Goal: Task Accomplishment & Management: Use online tool/utility

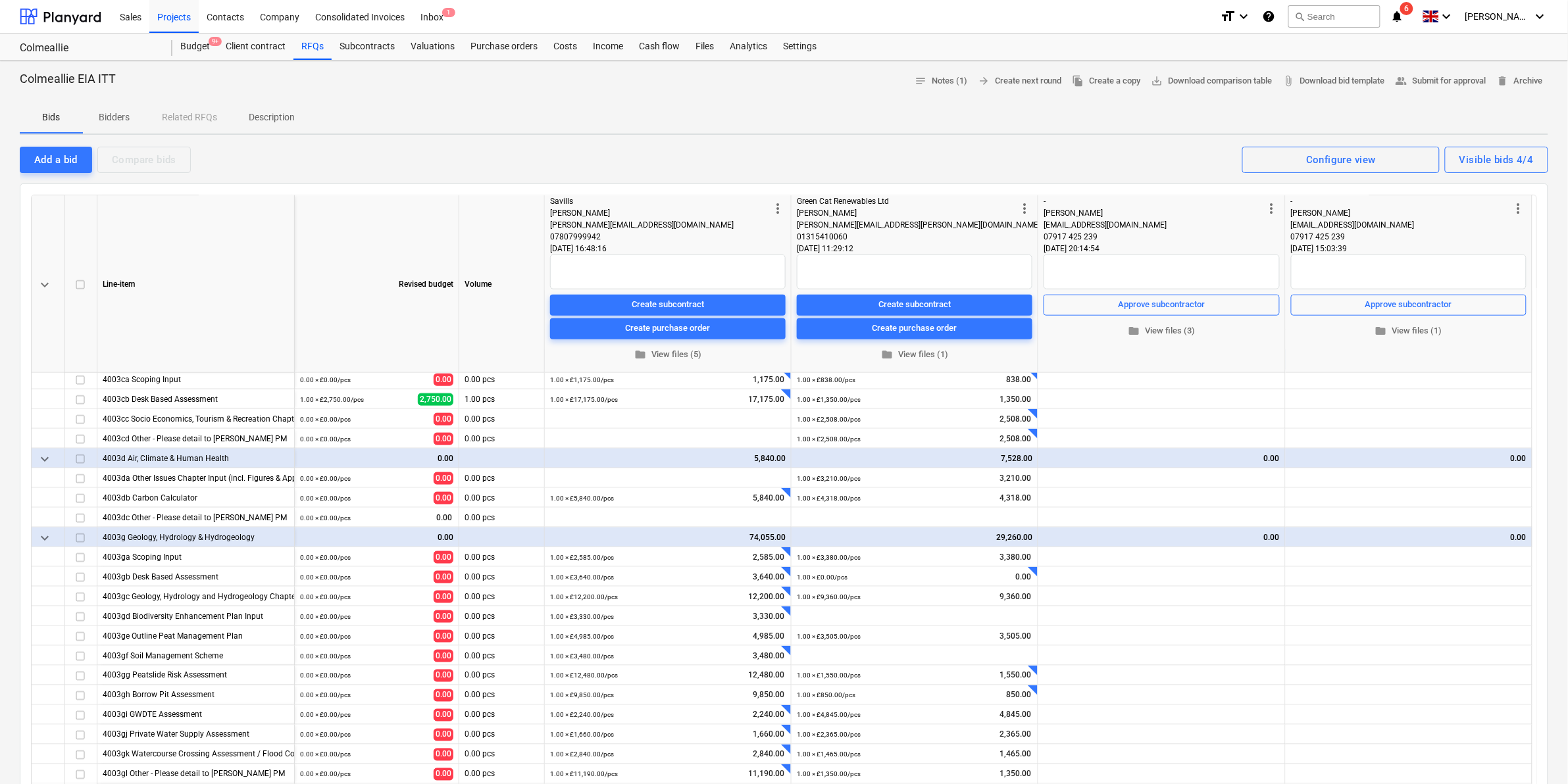
scroll to position [658, 0]
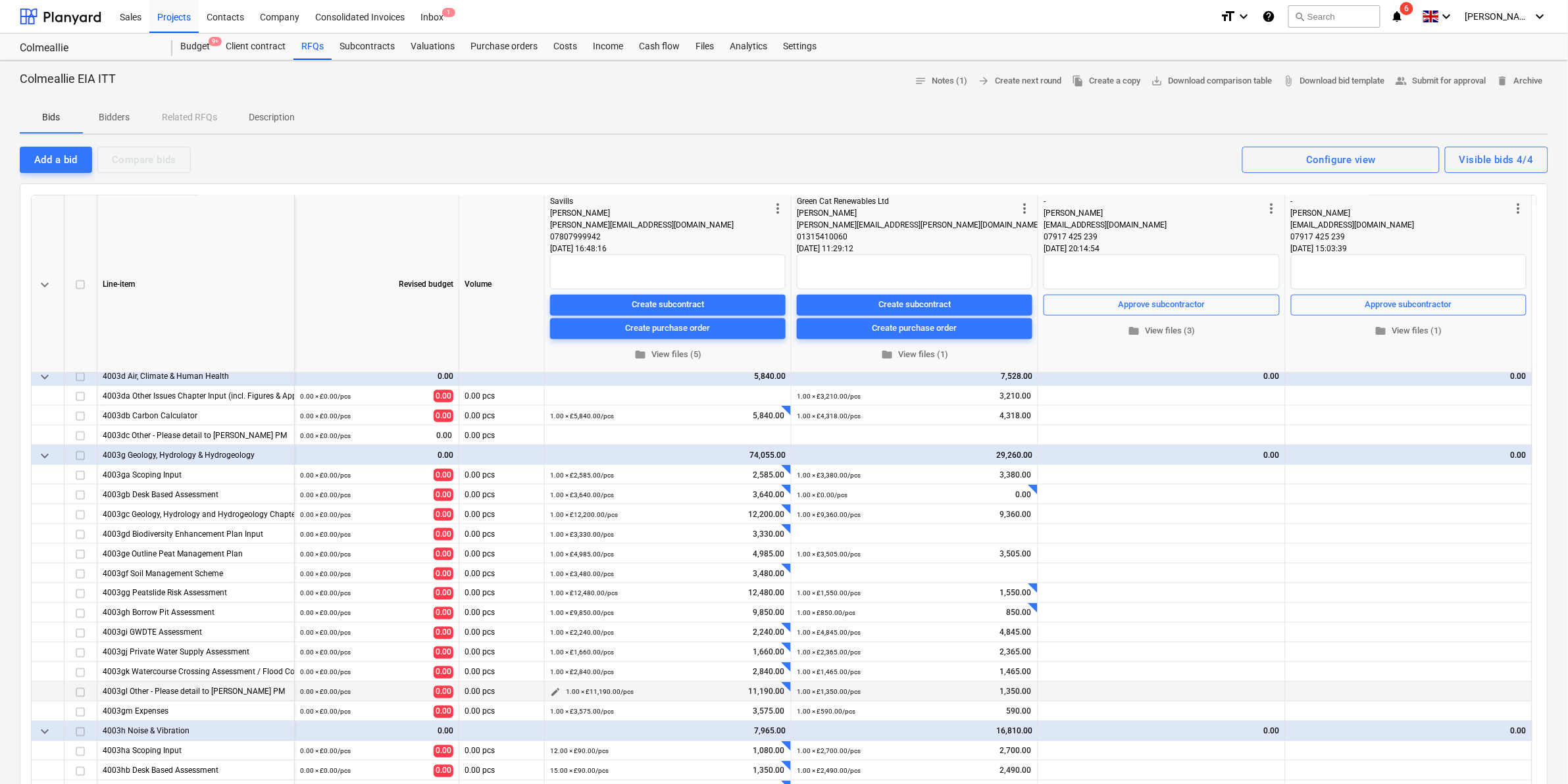
click at [718, 695] on div "1.00 × £11,190.00 / pcs 11,190.00" at bounding box center [675, 692] width 220 height 21
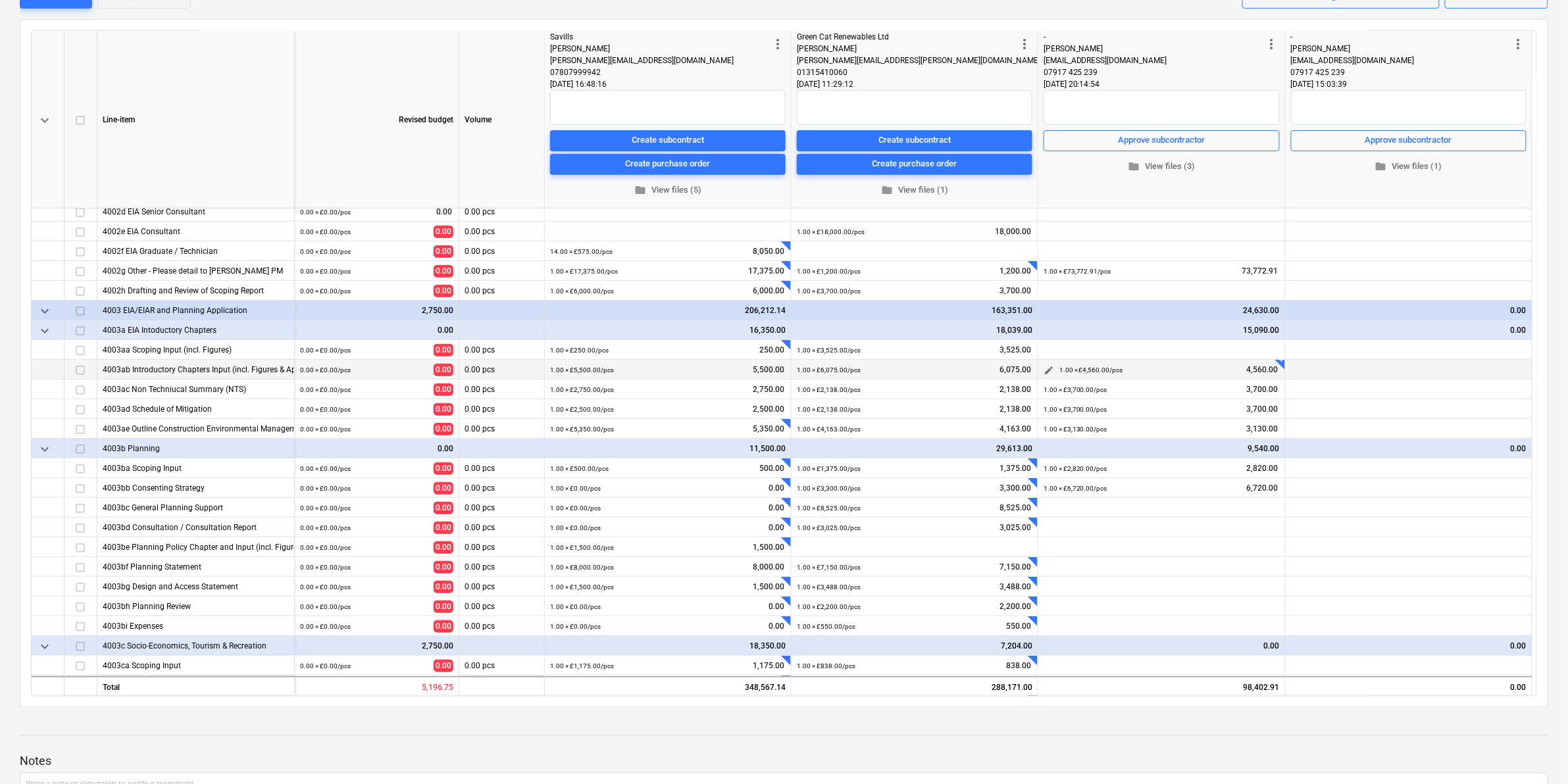
scroll to position [164, 0]
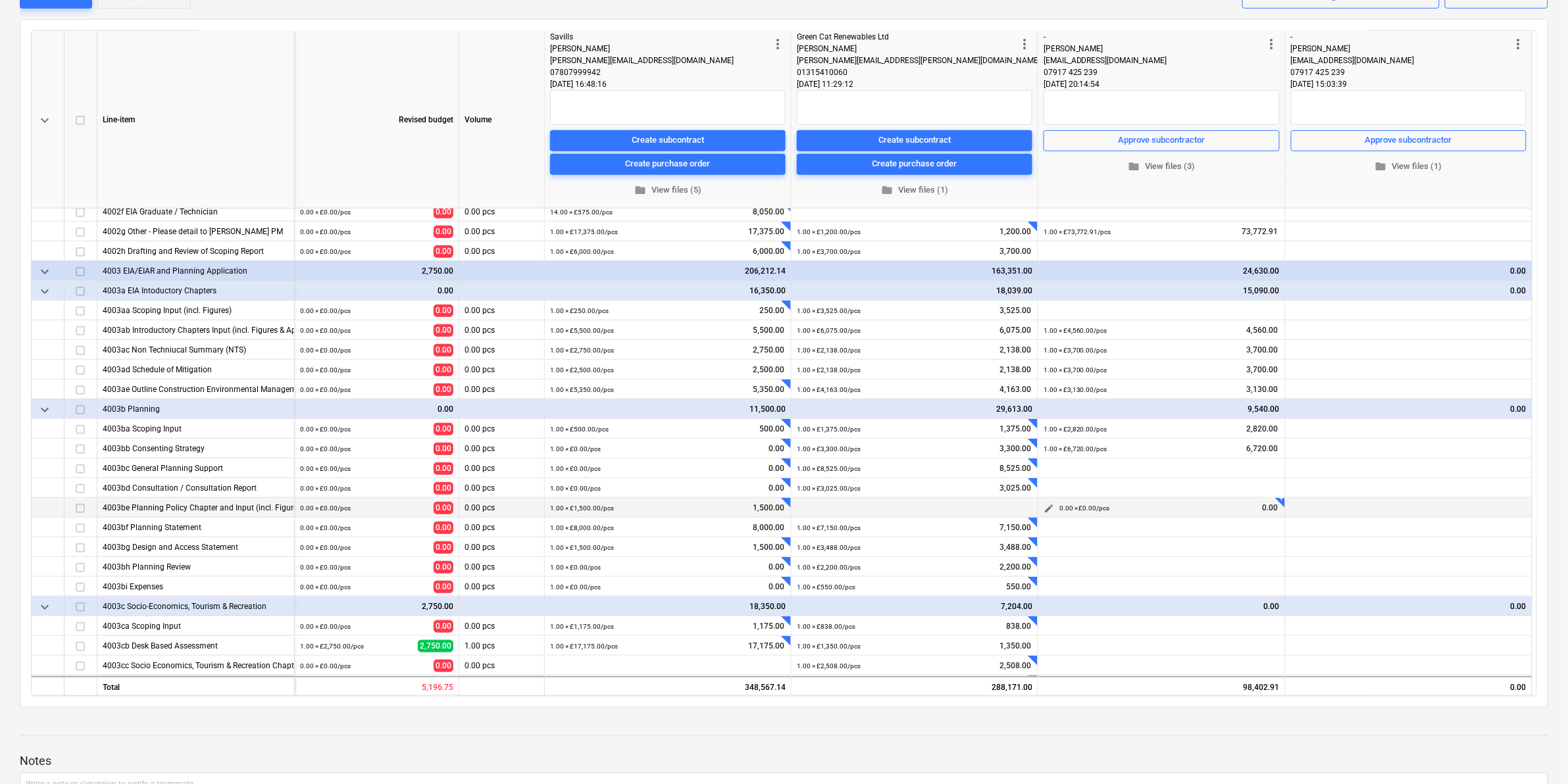
click at [1182, 503] on div "0.00 × £0.00 / pcs 0.00" at bounding box center [1170, 508] width 221 height 21
click at [1183, 466] on div "0.00 × £0.00 / pcs 0.00" at bounding box center [1170, 469] width 221 height 21
click at [1044, 469] on span "edit" at bounding box center [1049, 469] width 11 height 11
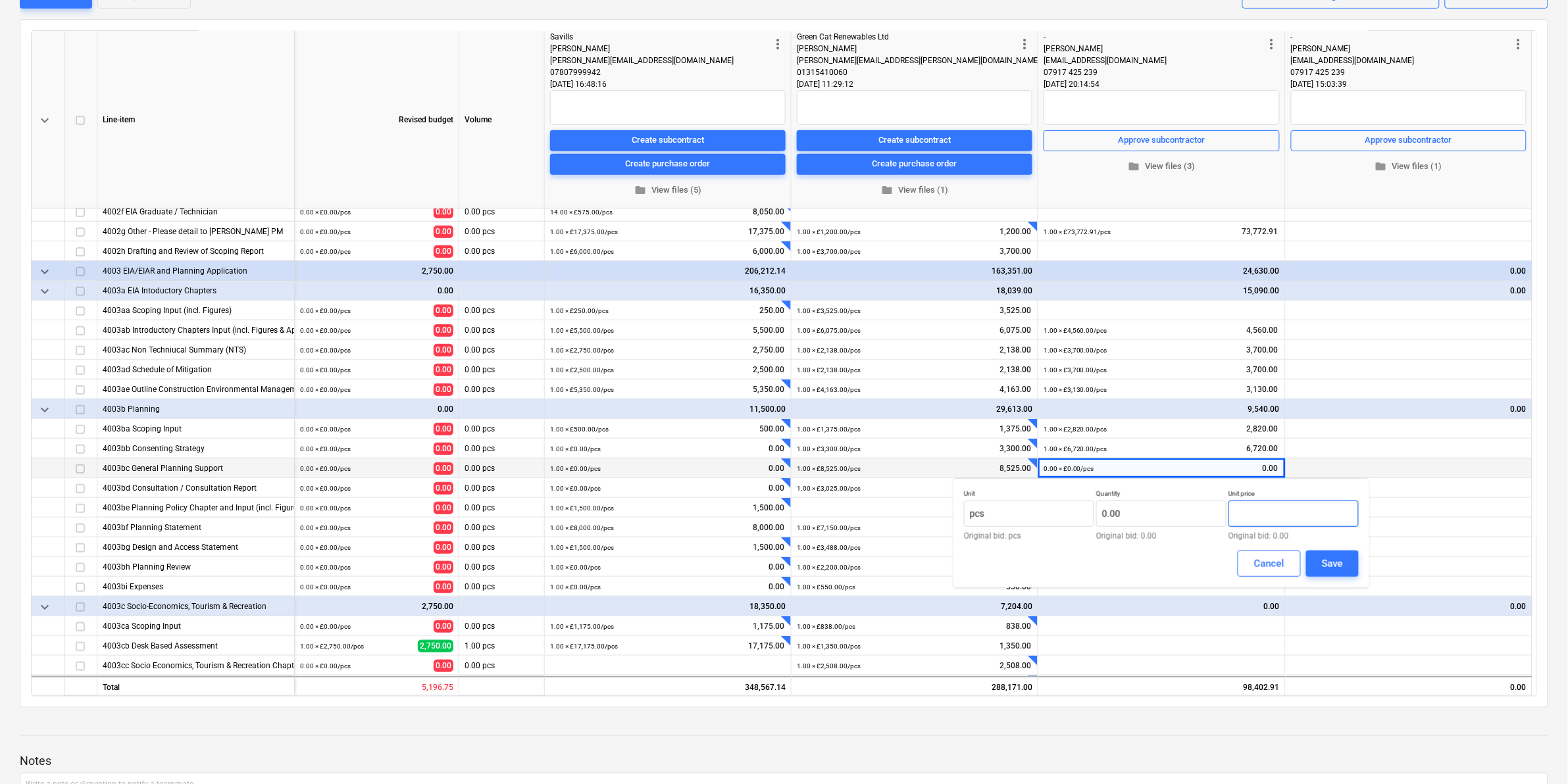
click at [1281, 513] on input "text" at bounding box center [1293, 513] width 130 height 26
paste input "2980.00"
type input "2980.00"
type input "2,980.00"
click at [1169, 513] on input "text" at bounding box center [1161, 513] width 130 height 26
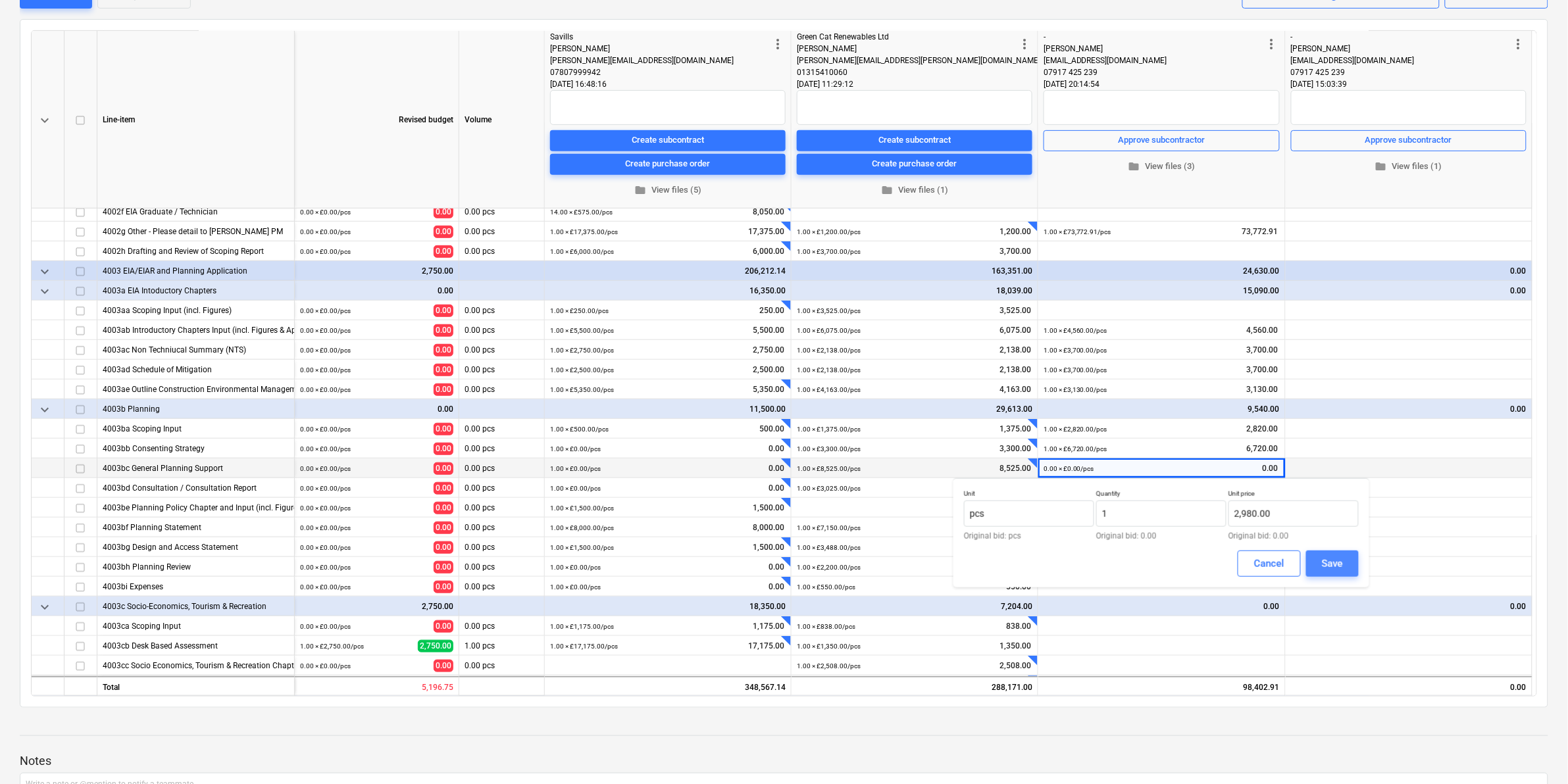
type input "1.00"
click at [1332, 564] on div "Save" at bounding box center [1331, 563] width 21 height 17
click at [1044, 511] on span "edit" at bounding box center [1049, 508] width 11 height 11
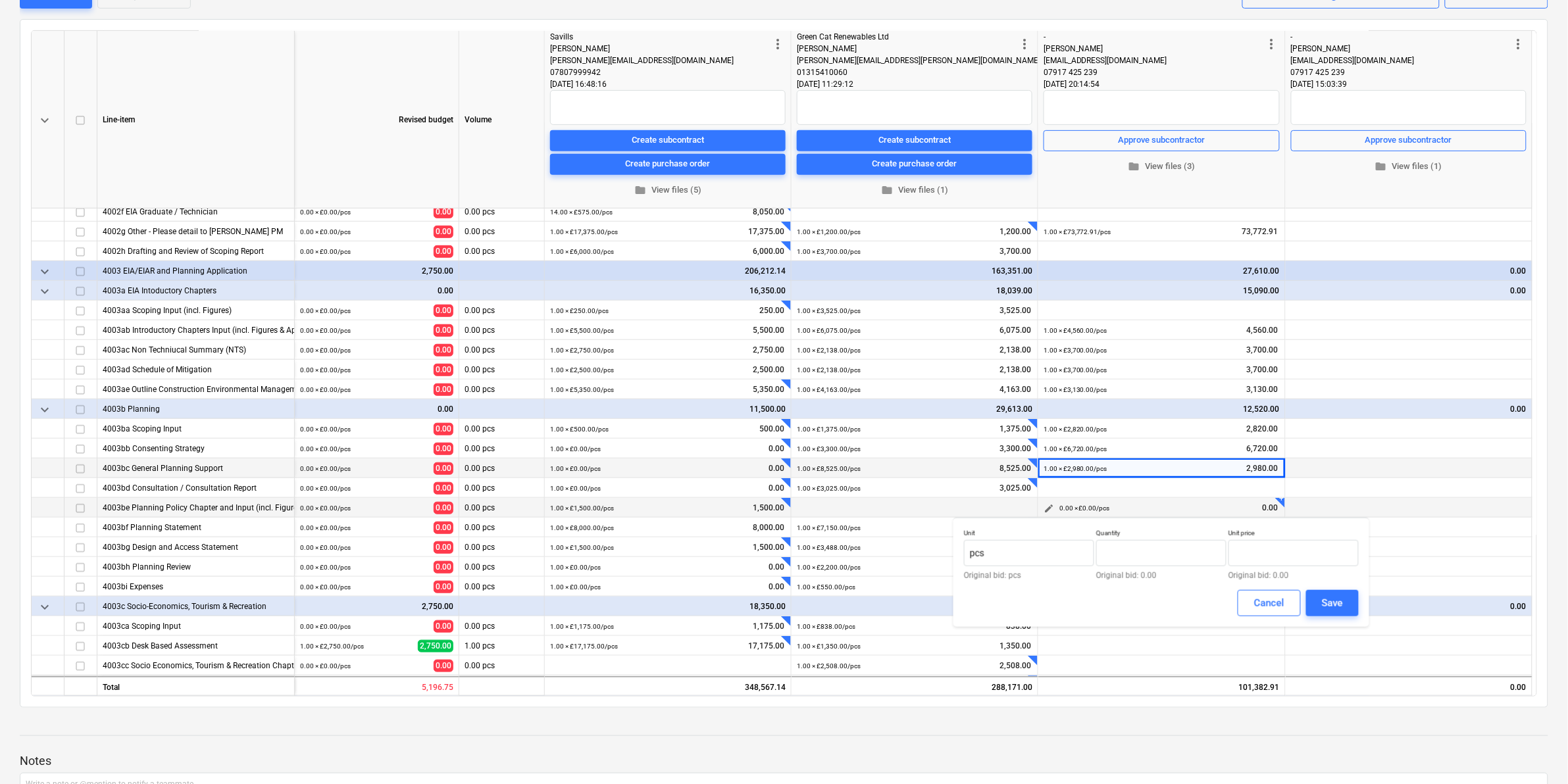
type input "0.00"
click at [1251, 551] on input "text" at bounding box center [1293, 553] width 130 height 26
paste input "6140.00"
type input "6140.00"
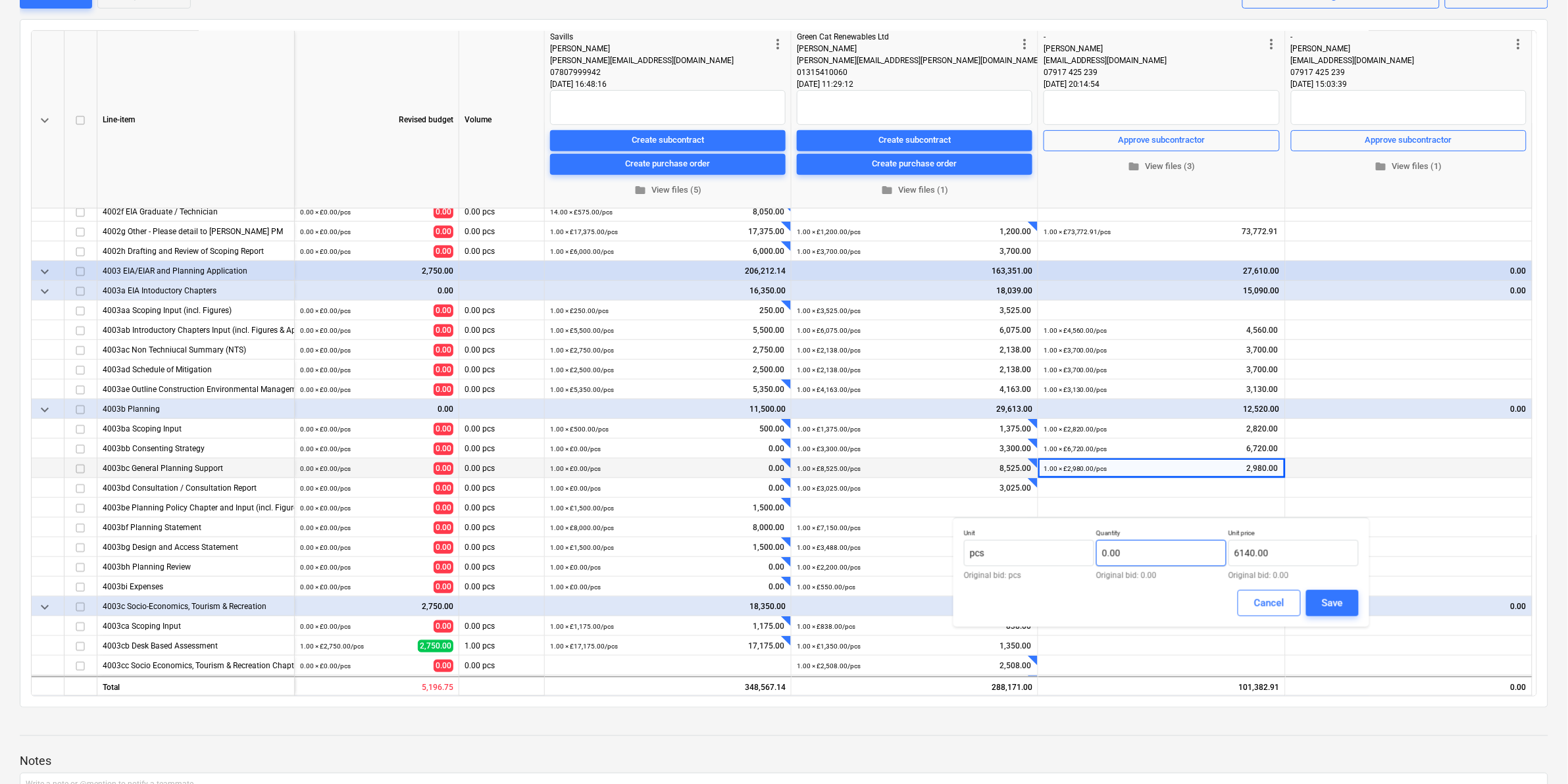
type input "6,140.00"
click at [1132, 553] on input "text" at bounding box center [1161, 553] width 130 height 26
type input "1.00"
click at [1321, 593] on button "Save" at bounding box center [1332, 602] width 53 height 26
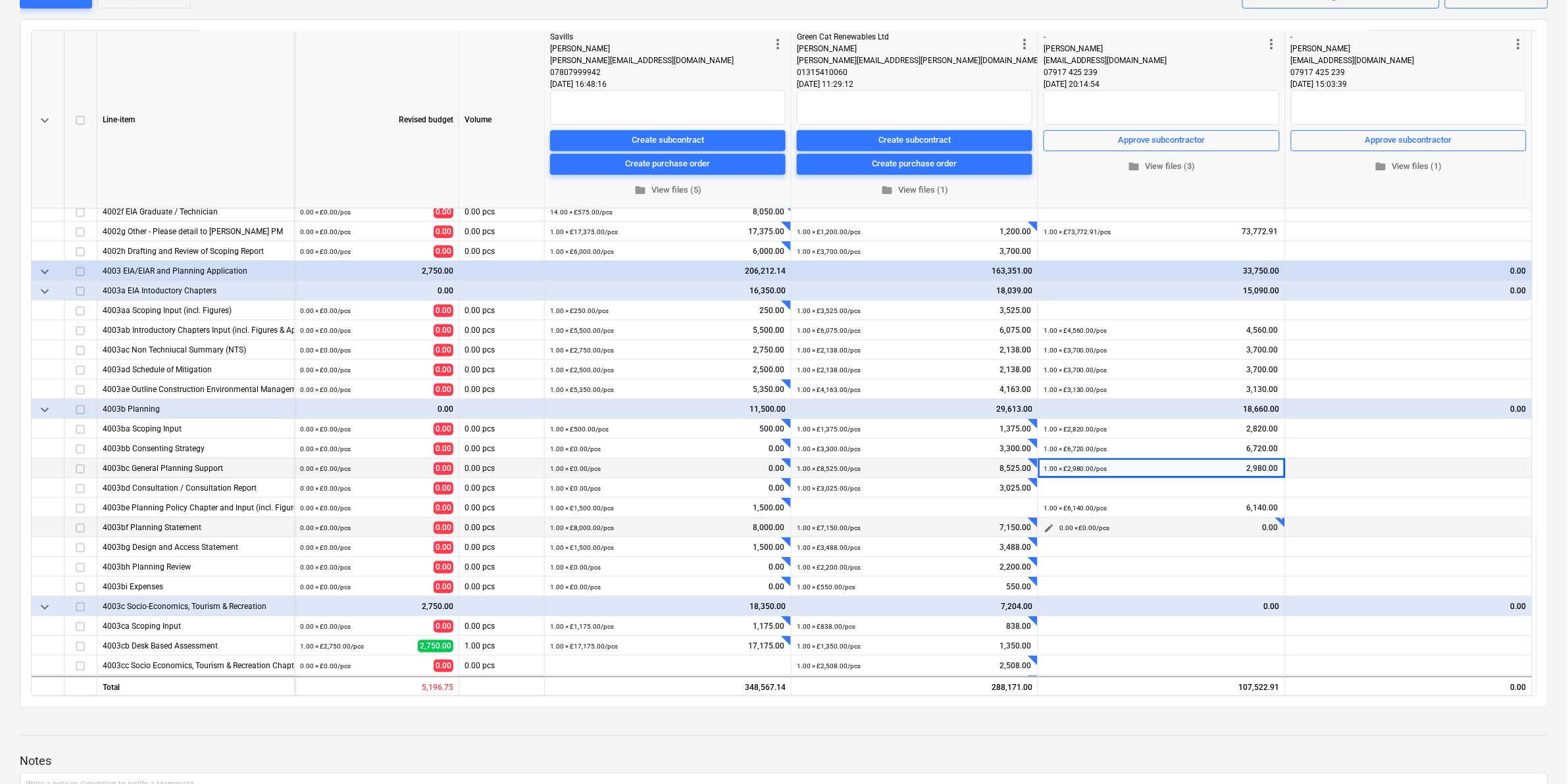
click at [1047, 530] on span "edit" at bounding box center [1049, 528] width 11 height 11
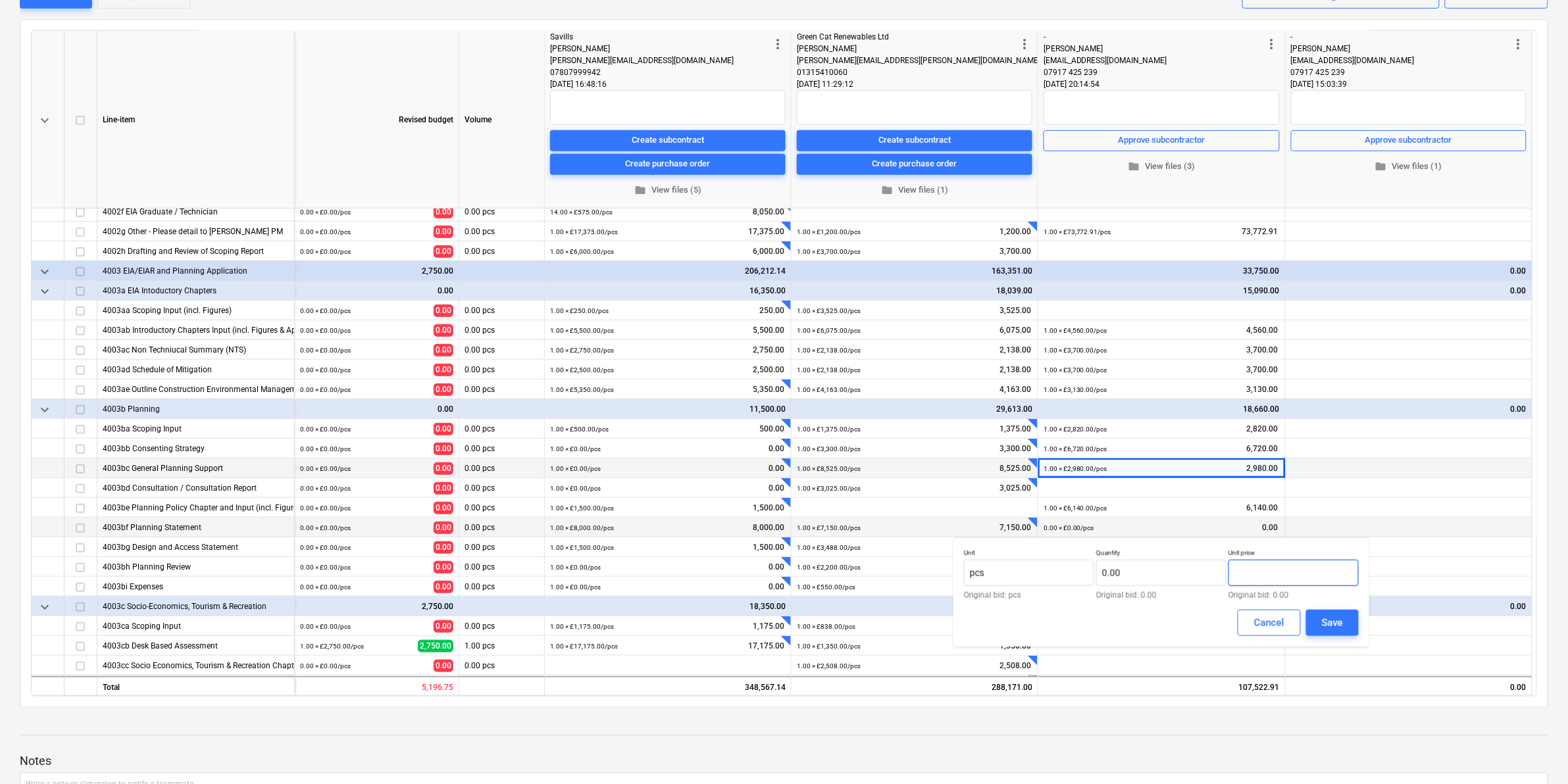
click at [1259, 580] on input "text" at bounding box center [1293, 573] width 130 height 26
paste input "7170.00"
type input "7170.00"
type input "7,170.00"
click at [1152, 572] on input "text" at bounding box center [1161, 573] width 130 height 26
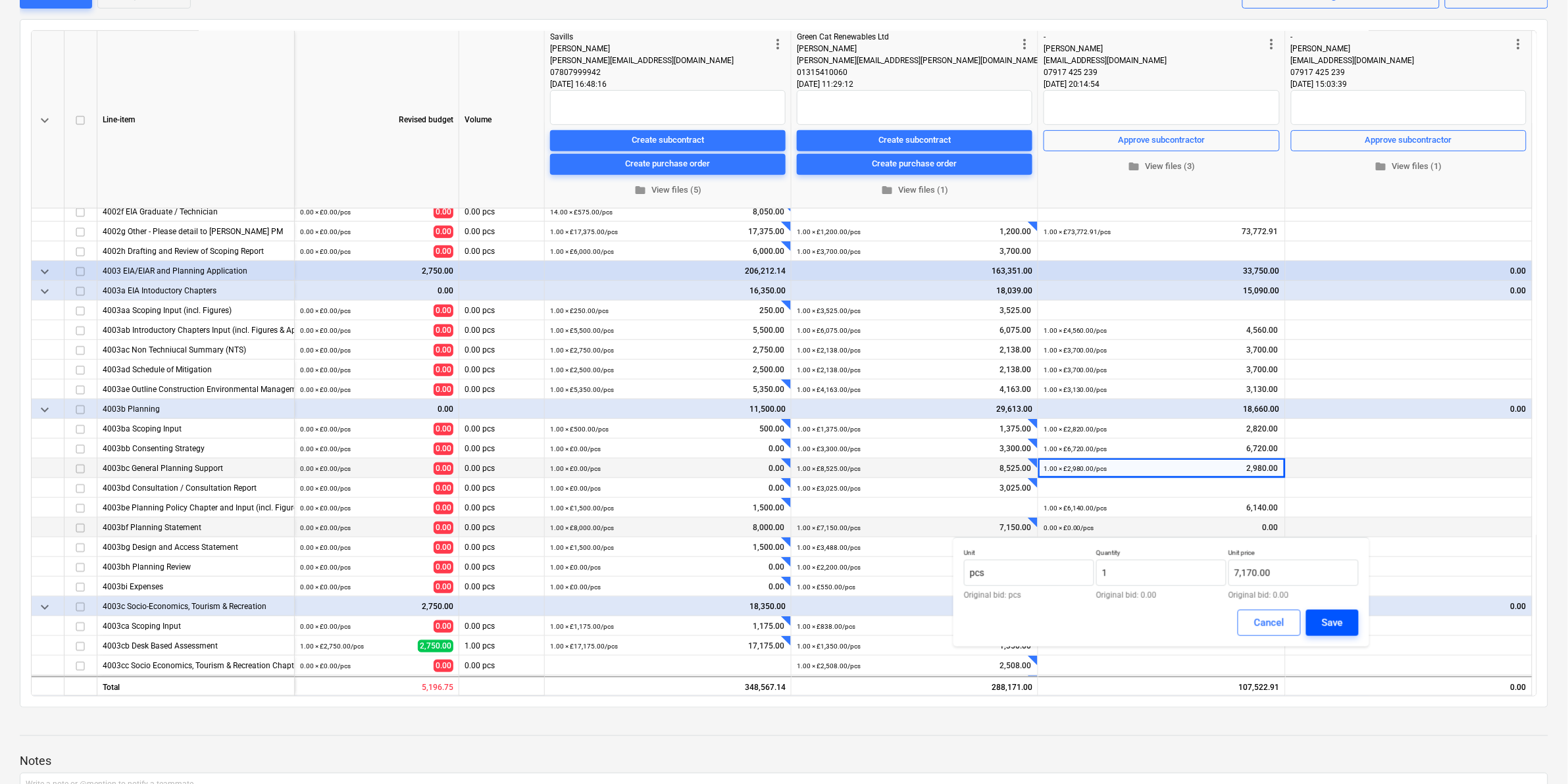
type input "1.00"
click at [1330, 618] on div "Save" at bounding box center [1331, 622] width 21 height 17
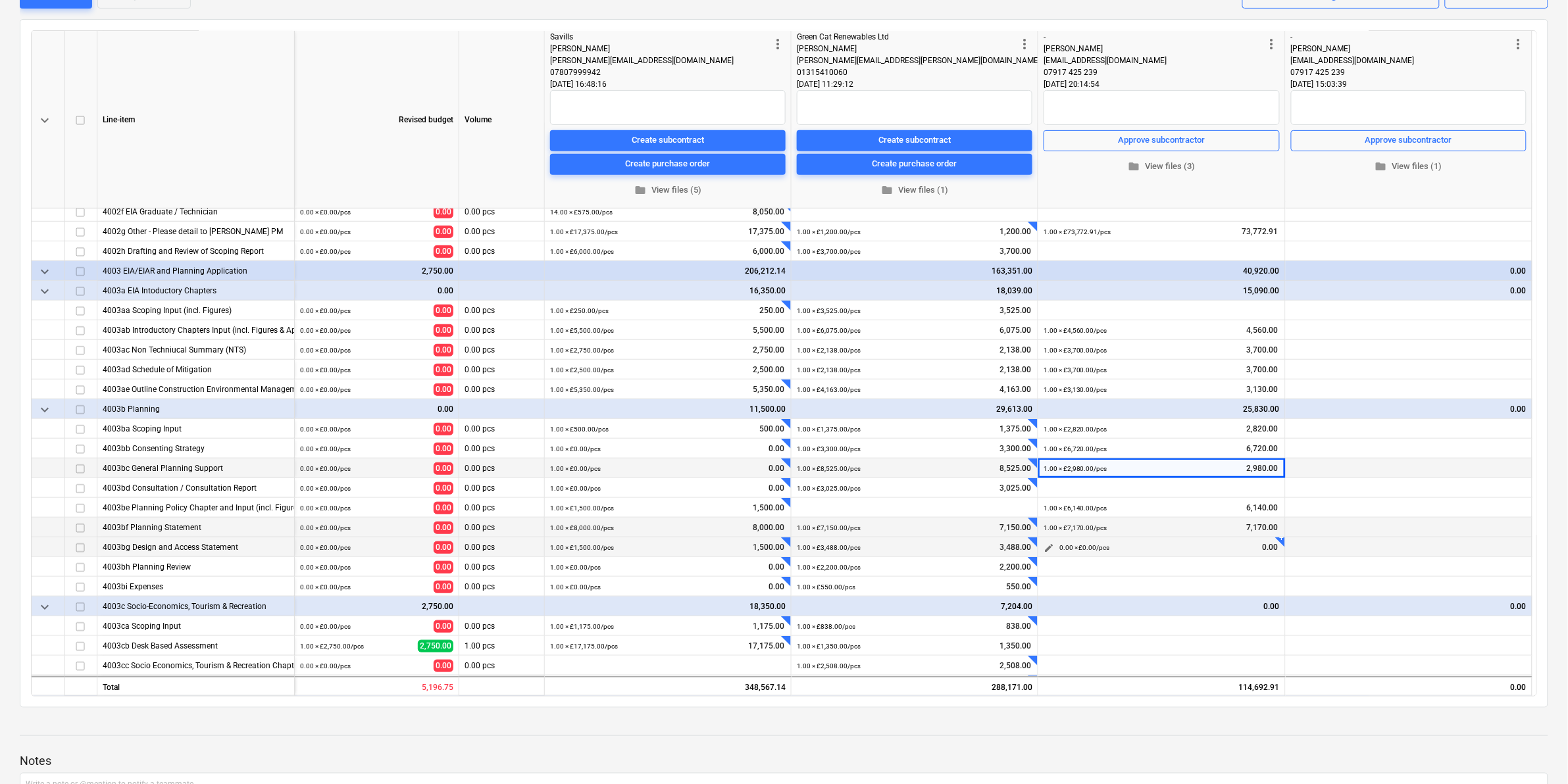
click at [1044, 550] on span "edit" at bounding box center [1049, 547] width 11 height 11
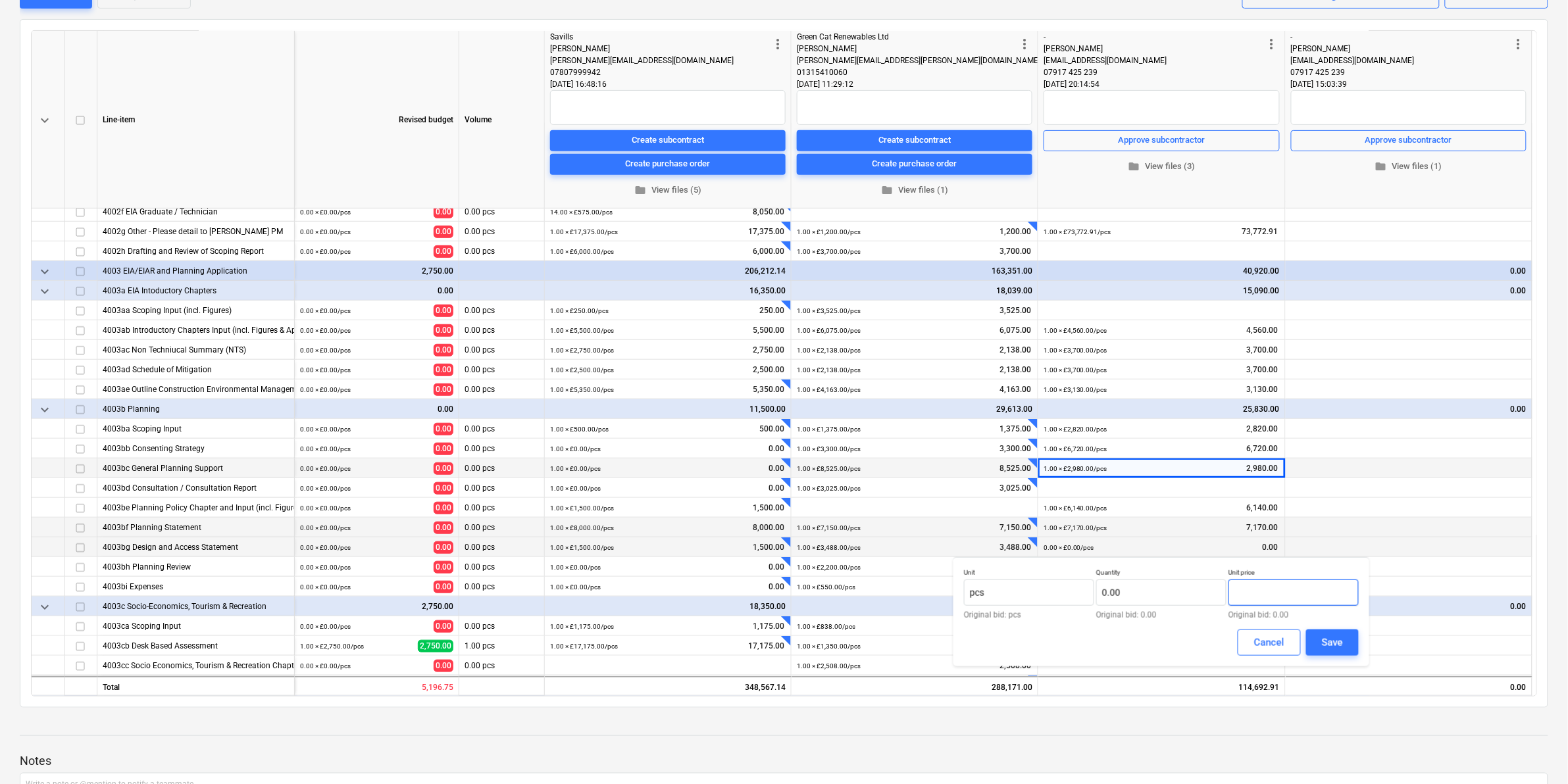
click at [1264, 593] on input "text" at bounding box center [1293, 592] width 130 height 26
paste input "6620.00"
type input "6620.00"
type input "6,620.00"
click at [1134, 590] on input "text" at bounding box center [1161, 592] width 130 height 26
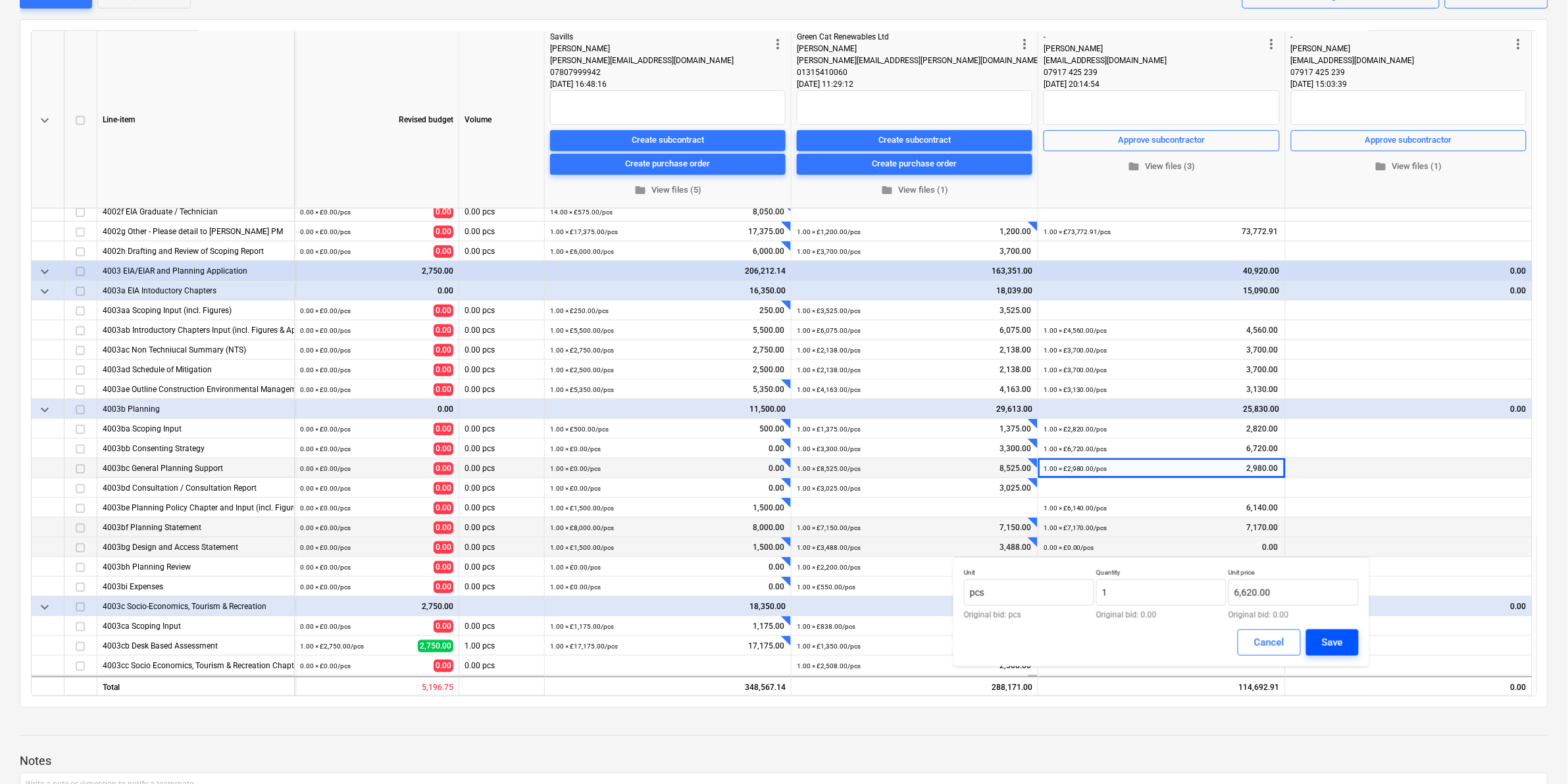
type input "1.00"
click at [1353, 648] on button "Save" at bounding box center [1332, 642] width 53 height 26
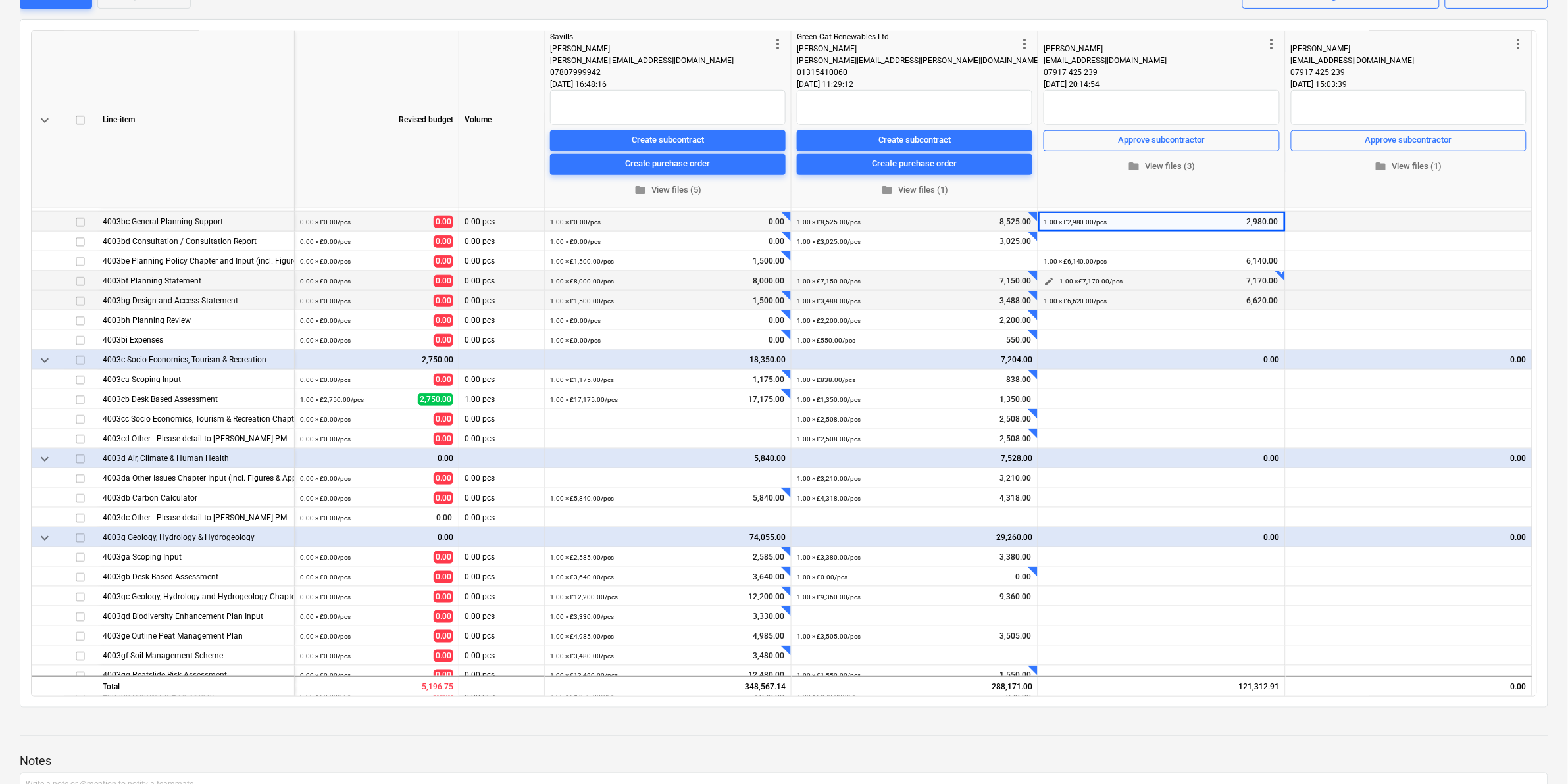
scroll to position [329, 0]
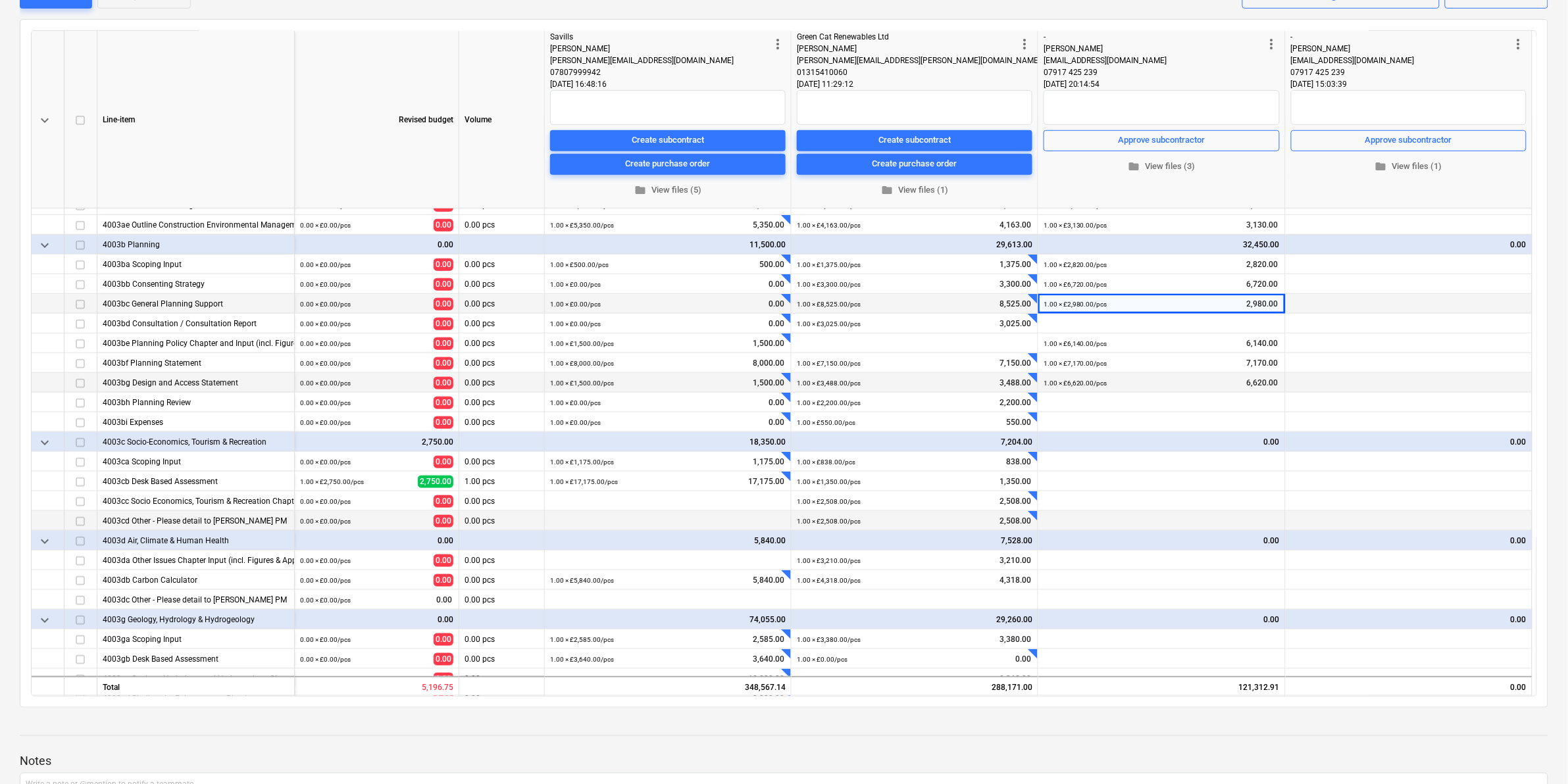
click at [1035, 516] on div at bounding box center [1032, 515] width 10 height 10
type textarea "x"
click at [1106, 547] on textarea "Socio-Economic Report" at bounding box center [1119, 551] width 132 height 68
click at [1116, 550] on textarea "Socio-Economic Report" at bounding box center [1119, 551] width 132 height 68
click at [1166, 541] on textarea "Socio-Economic Report" at bounding box center [1119, 551] width 132 height 68
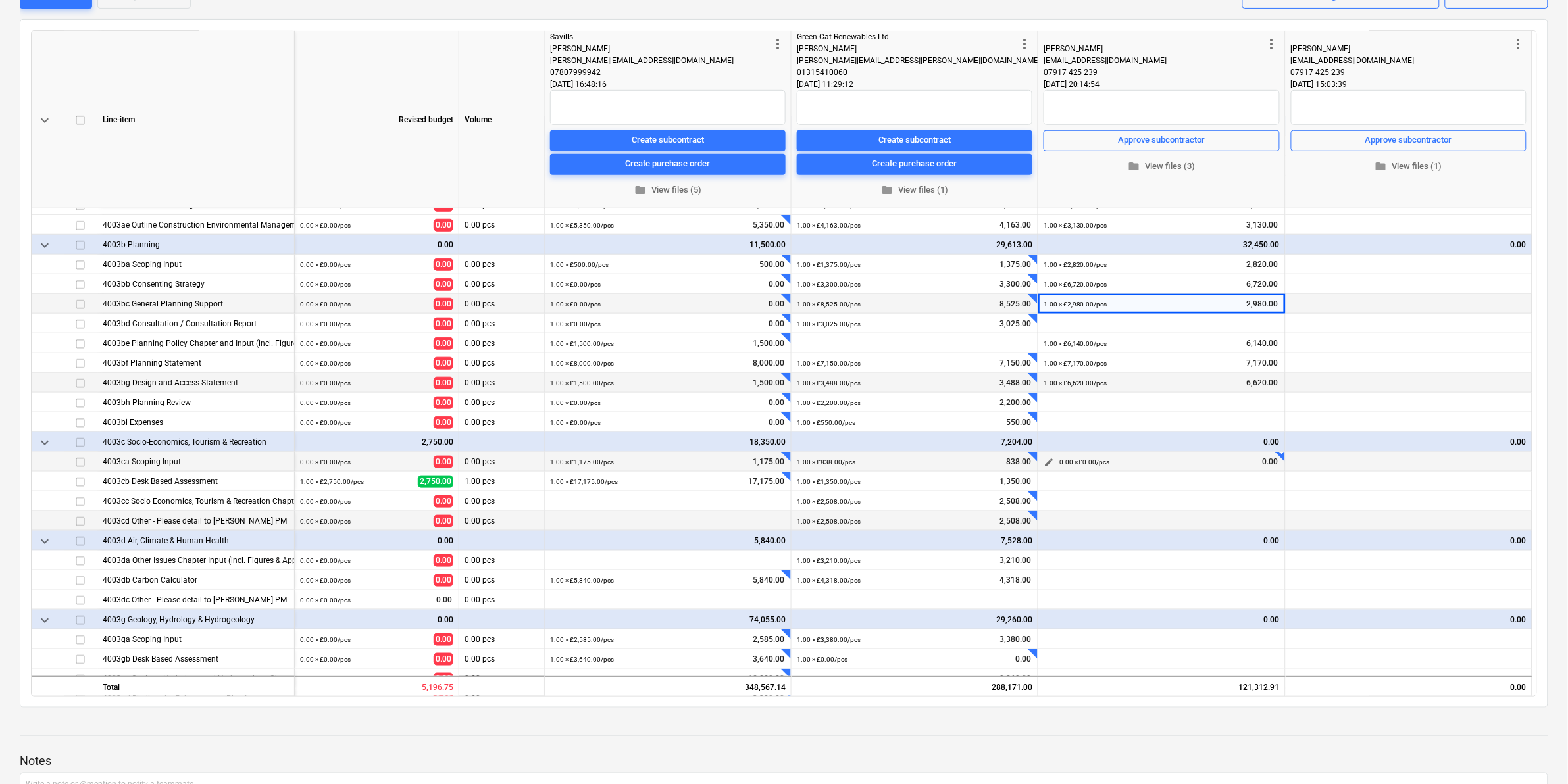
click at [1184, 464] on div "0.00 × £0.00 / pcs 0.00" at bounding box center [1170, 461] width 221 height 21
